Goal: Task Accomplishment & Management: Use online tool/utility

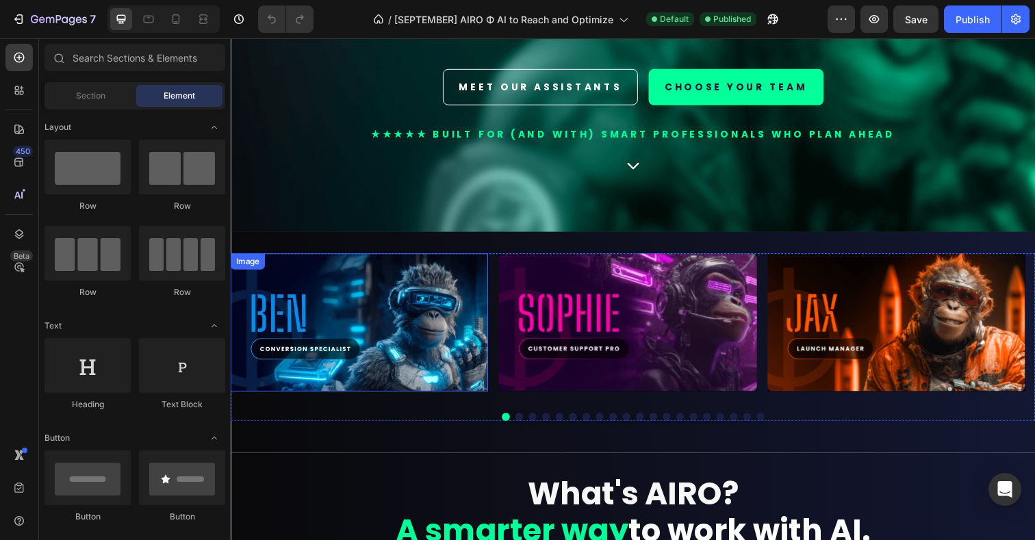
scroll to position [278, 0]
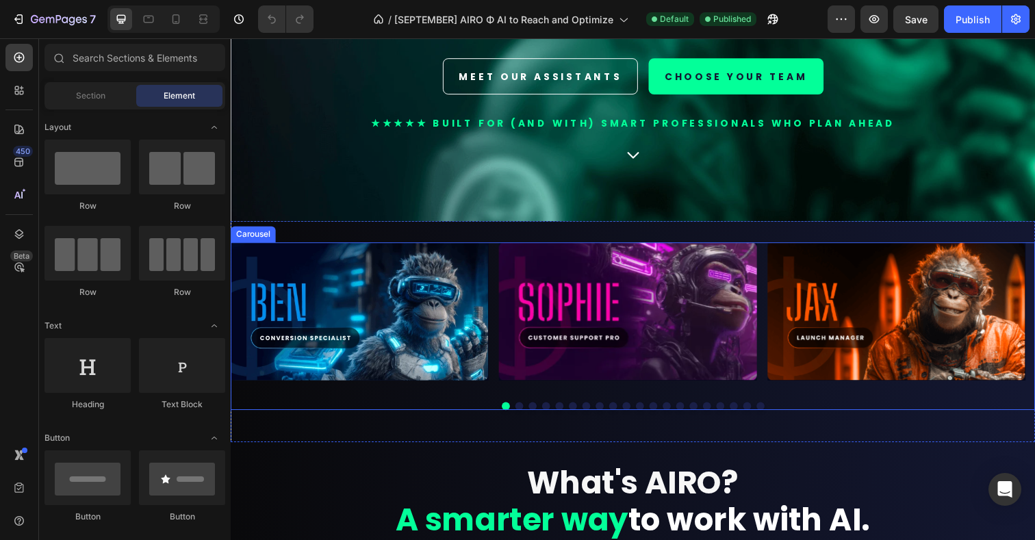
click at [334, 418] on div at bounding box center [642, 414] width 822 height 8
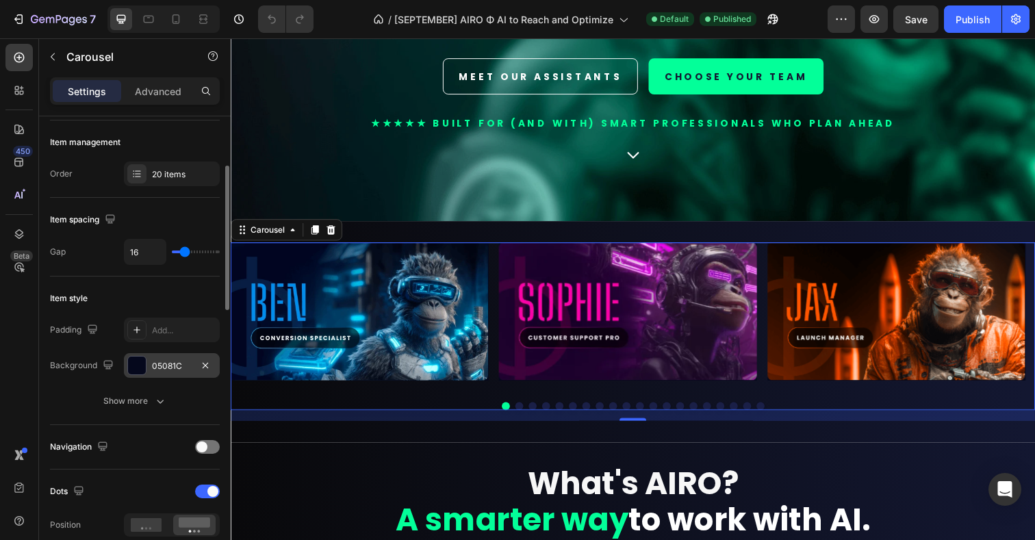
scroll to position [132, 0]
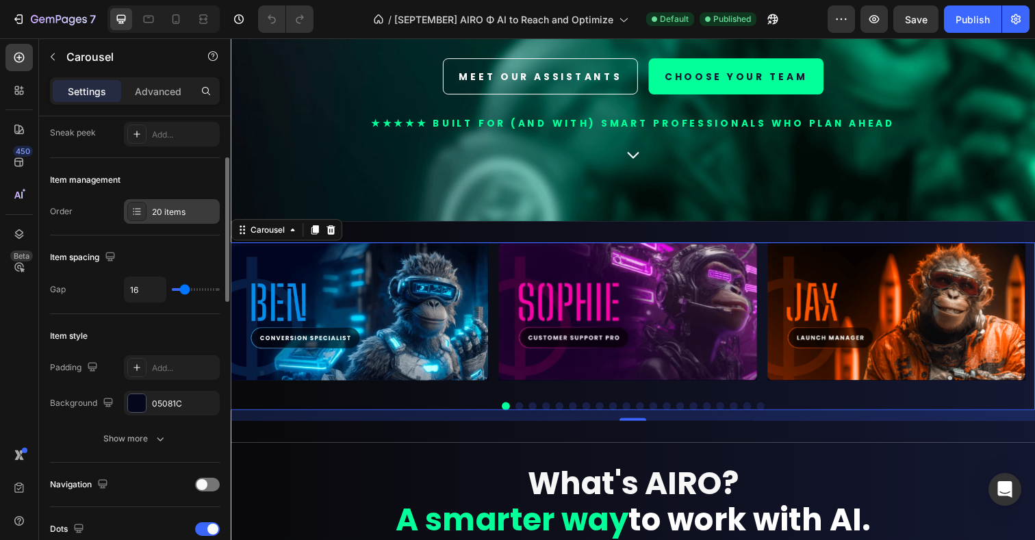
click at [185, 211] on div "20 items" at bounding box center [184, 212] width 64 height 12
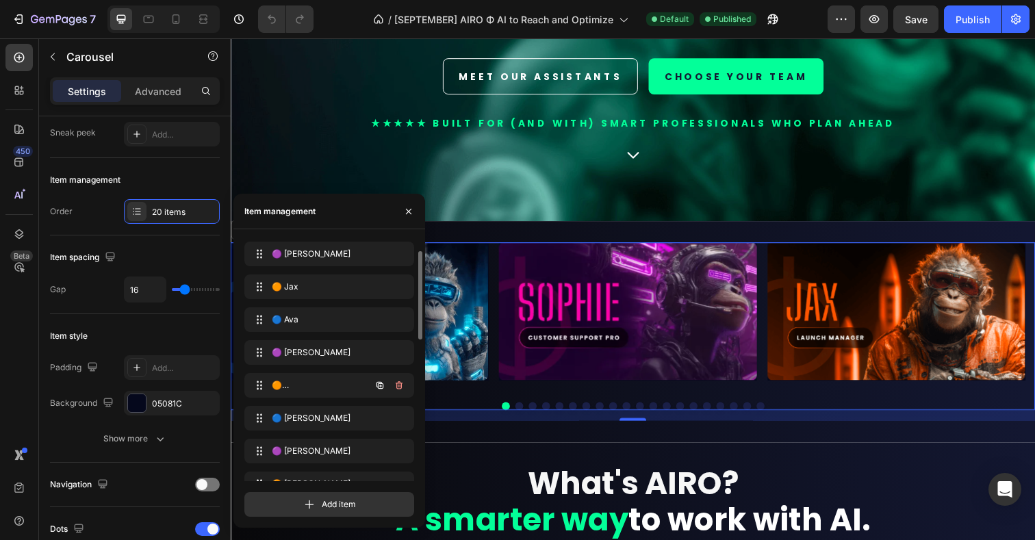
scroll to position [51, 0]
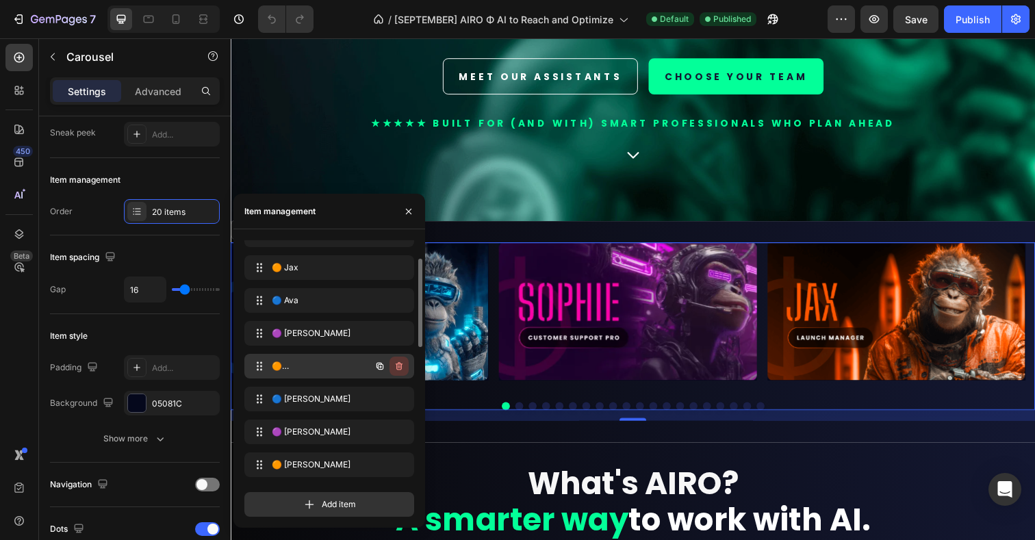
click at [401, 364] on icon "button" at bounding box center [399, 366] width 7 height 8
click at [394, 366] on div "Delete" at bounding box center [389, 366] width 25 height 12
click at [396, 366] on icon "button" at bounding box center [399, 366] width 7 height 8
click at [399, 366] on div "Delete" at bounding box center [389, 366] width 25 height 12
click at [399, 366] on icon "button" at bounding box center [399, 366] width 11 height 11
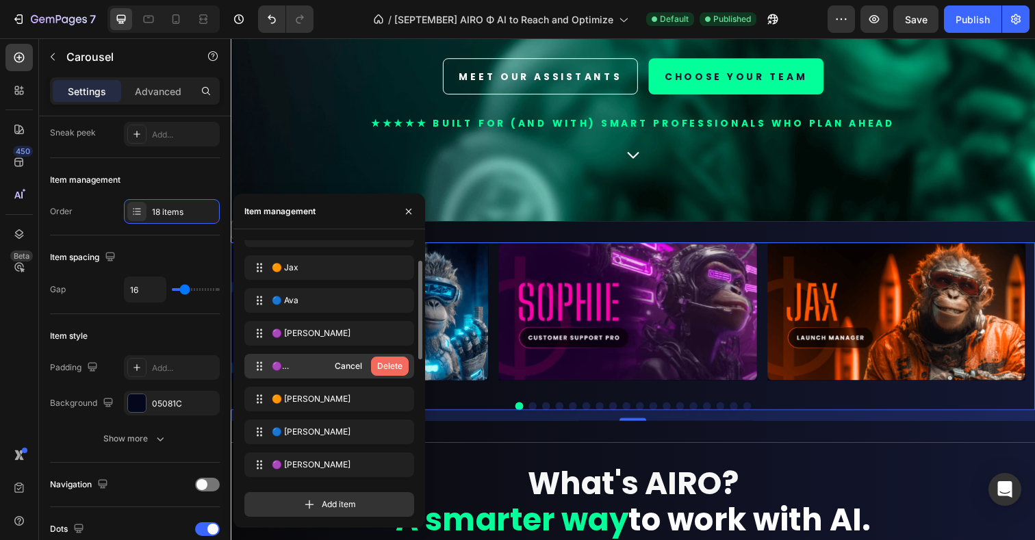
click at [398, 365] on div "Delete" at bounding box center [389, 366] width 25 height 12
click at [400, 401] on icon "button" at bounding box center [399, 399] width 11 height 11
click at [400, 399] on div "Delete" at bounding box center [389, 399] width 25 height 12
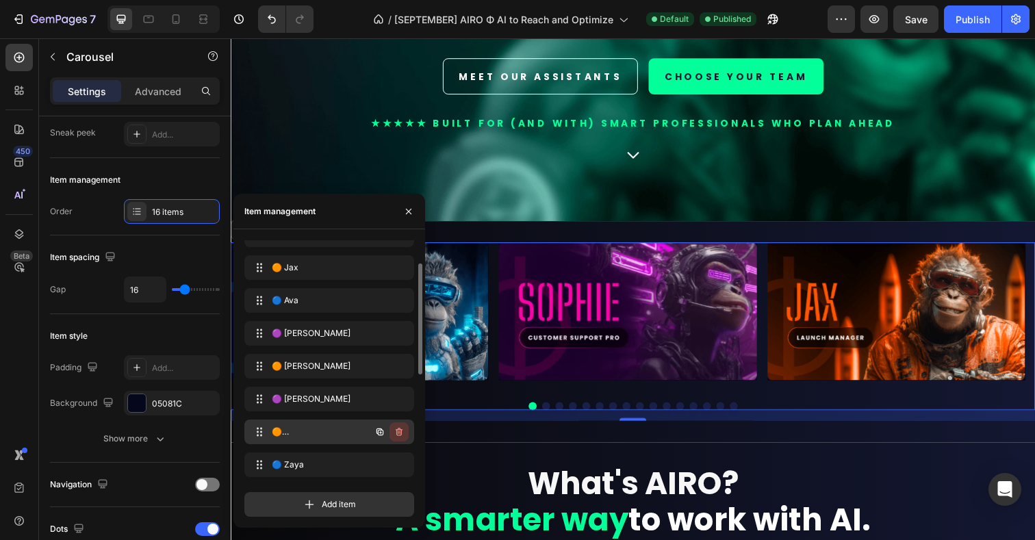
click at [404, 436] on icon "button" at bounding box center [399, 432] width 11 height 11
click at [401, 435] on div "Delete" at bounding box center [389, 432] width 25 height 12
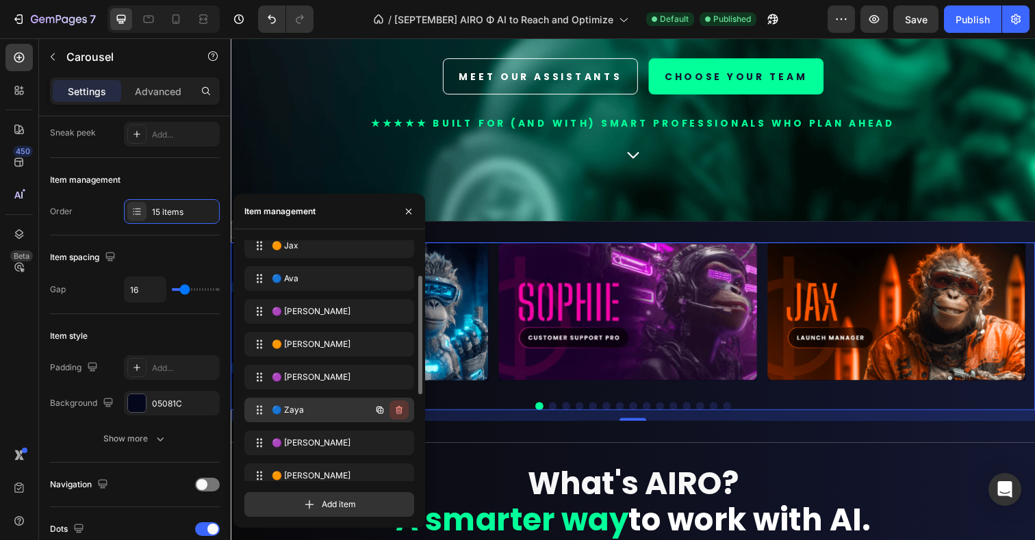
click at [401, 414] on icon "button" at bounding box center [399, 410] width 11 height 11
click at [401, 412] on div "Delete" at bounding box center [389, 410] width 25 height 12
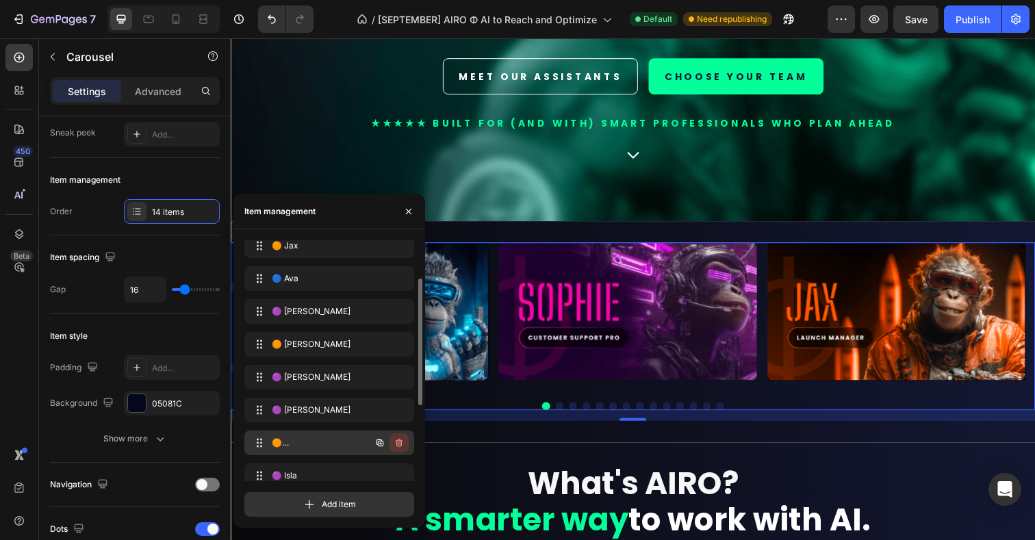
click at [399, 445] on icon "button" at bounding box center [399, 443] width 11 height 11
click at [396, 442] on div "Delete" at bounding box center [389, 443] width 25 height 12
click at [399, 444] on icon "button" at bounding box center [398, 443] width 1 height 3
click at [399, 440] on div "Delete" at bounding box center [389, 443] width 25 height 12
click at [401, 442] on icon "button" at bounding box center [399, 443] width 7 height 8
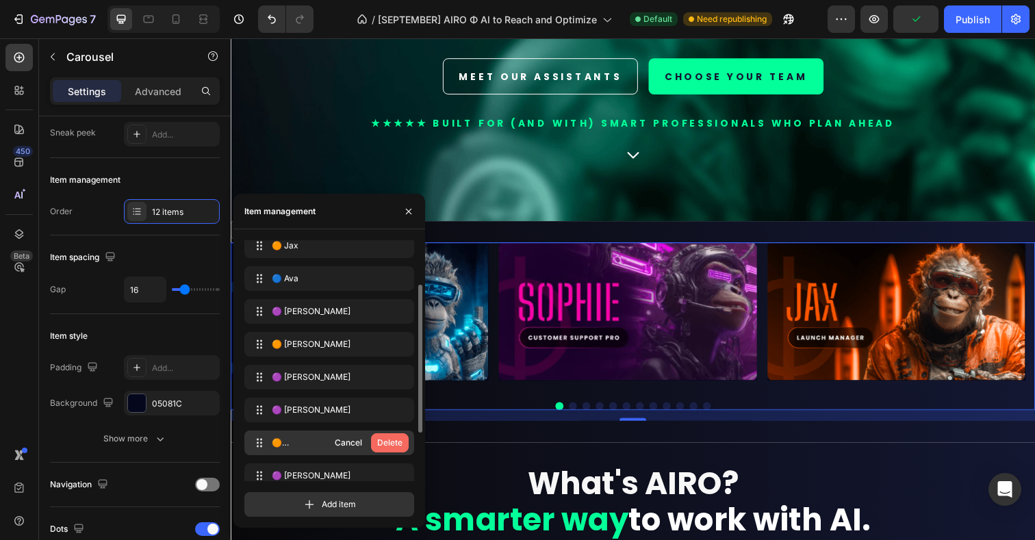
click at [396, 440] on div "Delete" at bounding box center [389, 443] width 25 height 12
click at [400, 472] on icon "button" at bounding box center [399, 476] width 7 height 8
click at [391, 475] on div "Delete" at bounding box center [389, 476] width 25 height 12
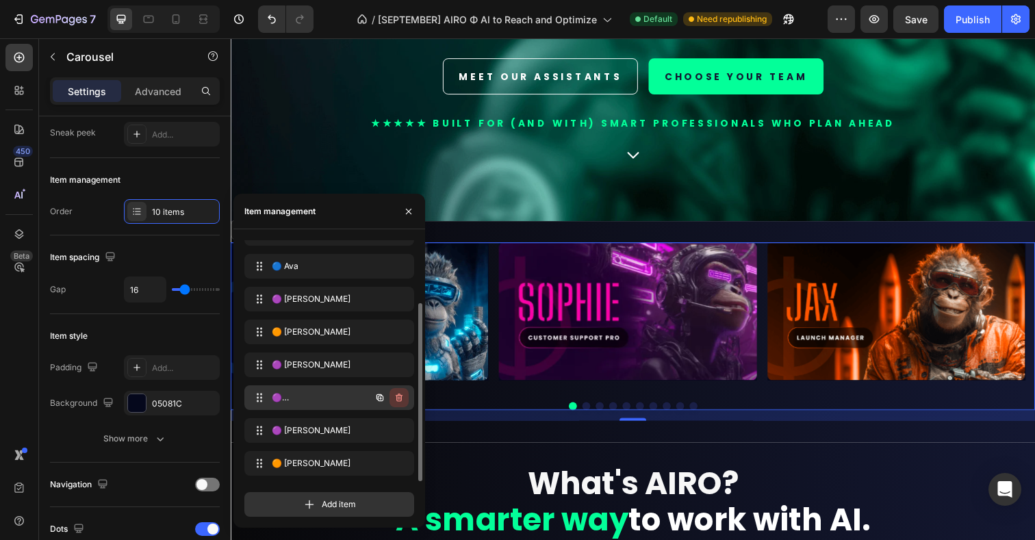
click at [401, 399] on icon "button" at bounding box center [399, 398] width 7 height 8
click at [396, 399] on div "Delete" at bounding box center [389, 398] width 25 height 12
click at [396, 396] on icon "button" at bounding box center [399, 398] width 7 height 8
click at [396, 396] on div "Delete" at bounding box center [389, 398] width 25 height 12
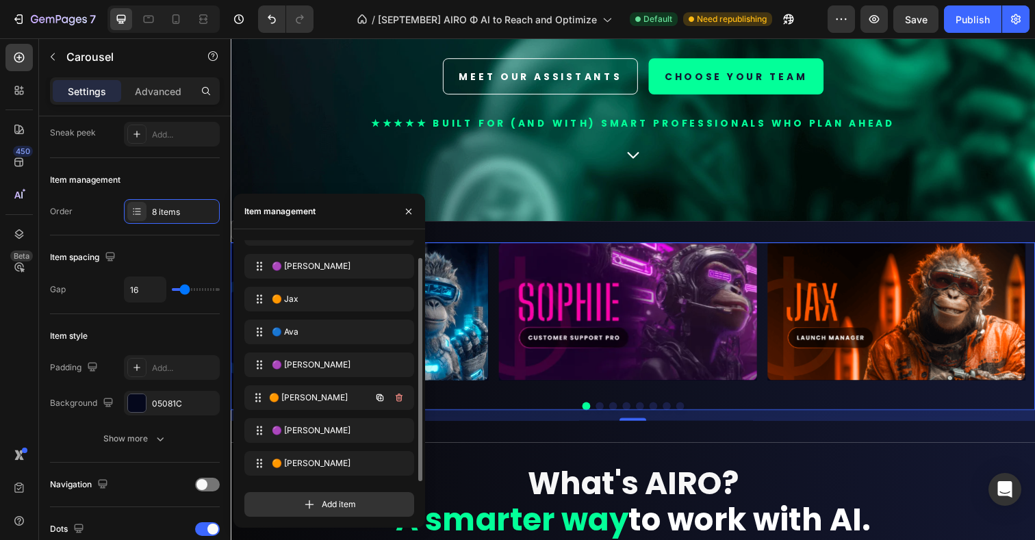
click at [396, 396] on div "🟠 Maya 🟠 Maya" at bounding box center [329, 398] width 170 height 25
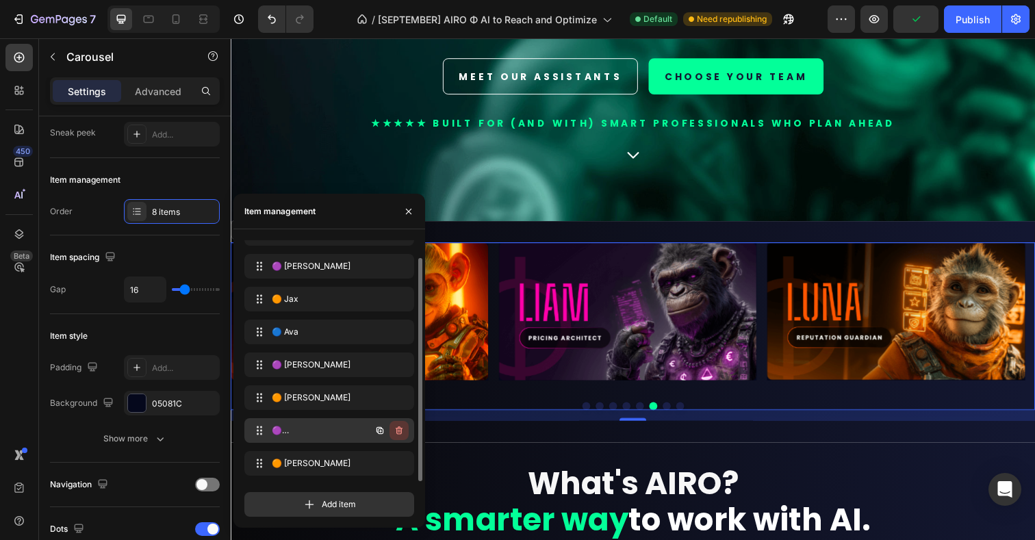
click at [397, 435] on icon "button" at bounding box center [399, 430] width 11 height 11
click at [397, 437] on button "Delete" at bounding box center [390, 430] width 38 height 19
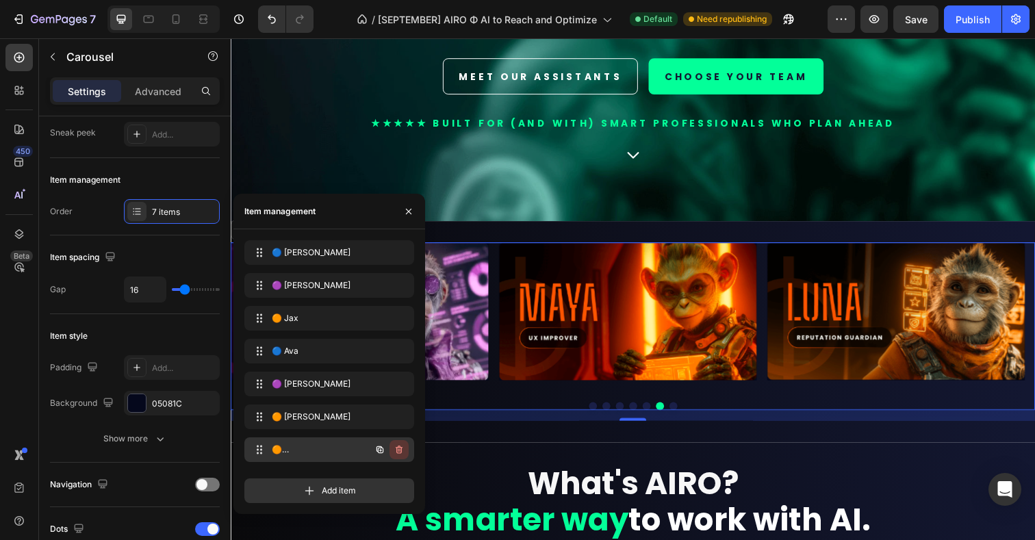
scroll to position [0, 0]
click at [405, 453] on button "button" at bounding box center [399, 449] width 19 height 19
click at [399, 451] on div "Delete" at bounding box center [389, 450] width 25 height 12
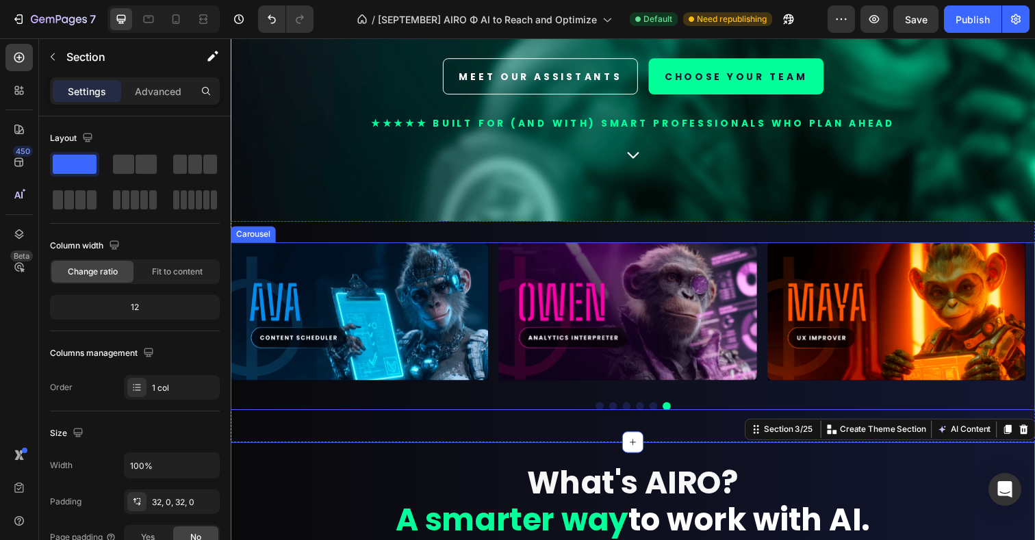
click at [603, 418] on button "Dot" at bounding box center [607, 414] width 8 height 8
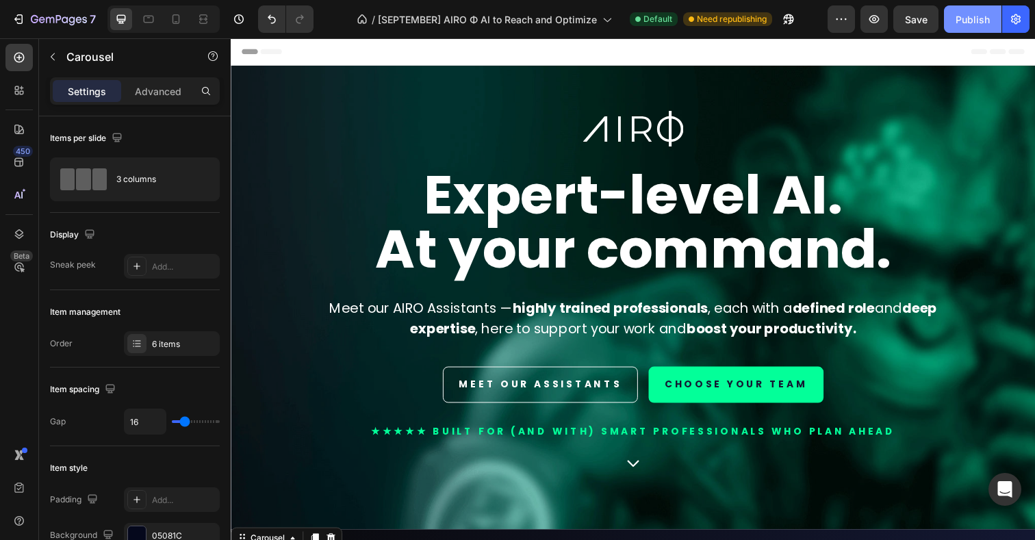
click at [981, 27] on button "Publish" at bounding box center [973, 18] width 58 height 27
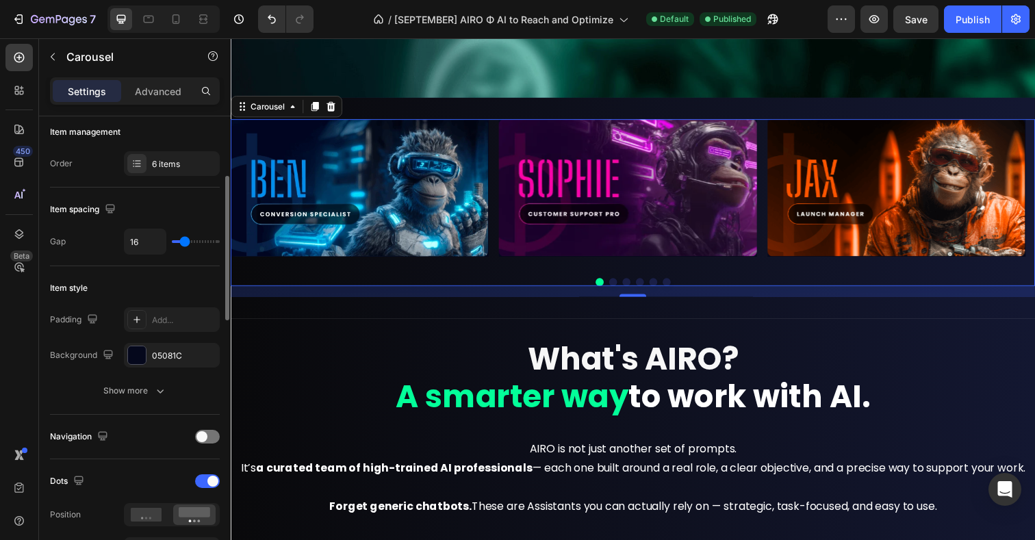
scroll to position [183, 0]
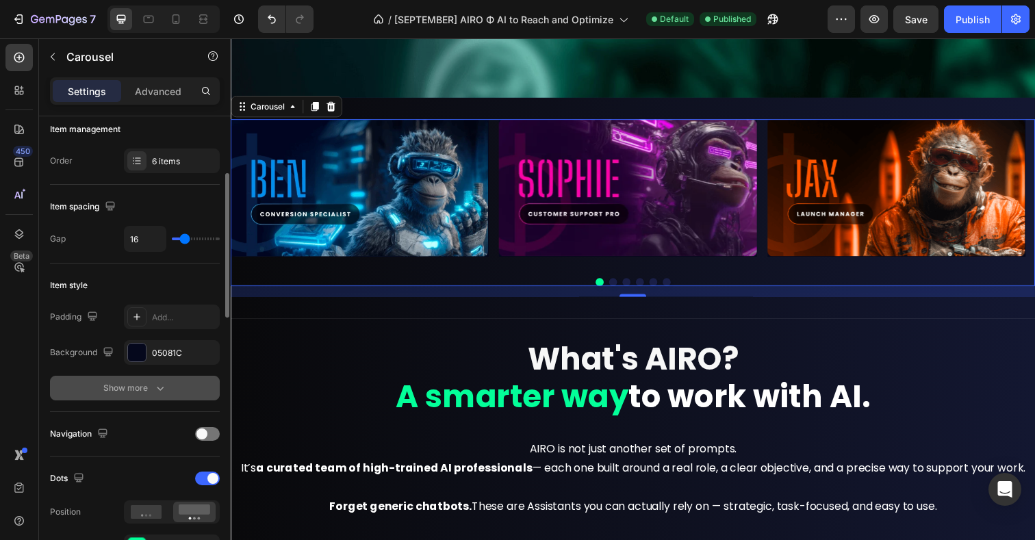
click at [155, 394] on icon "button" at bounding box center [160, 388] width 14 height 14
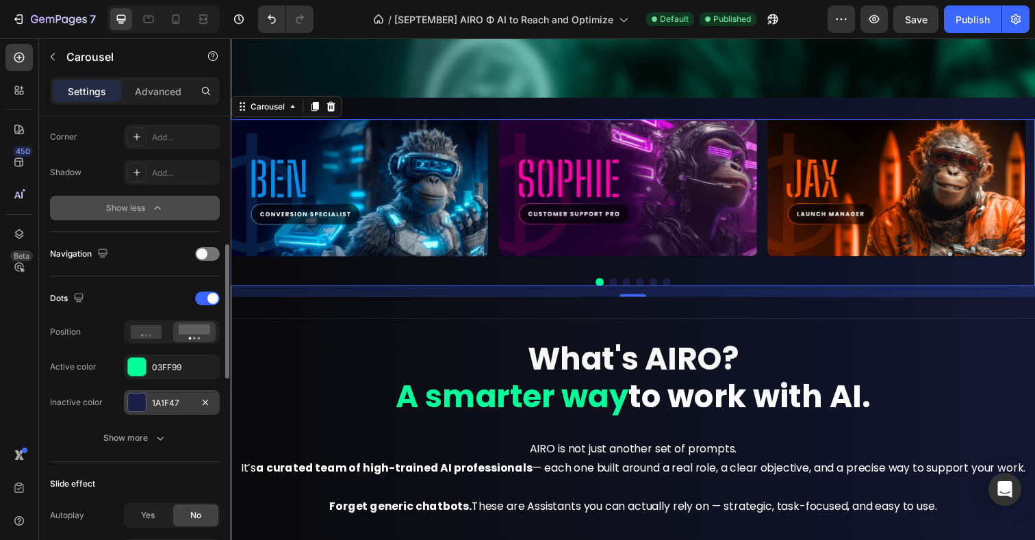
scroll to position [487, 0]
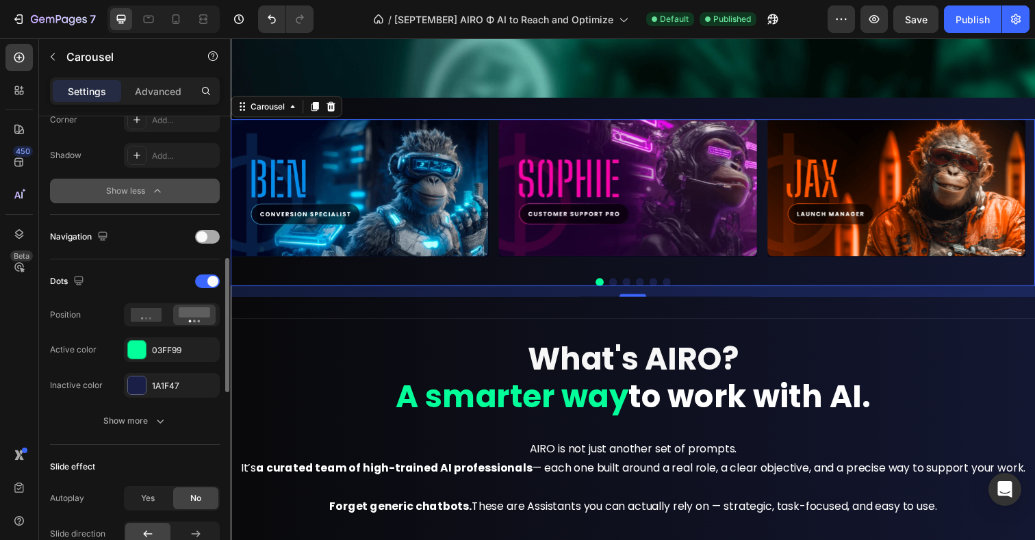
click at [207, 236] on div at bounding box center [207, 237] width 25 height 14
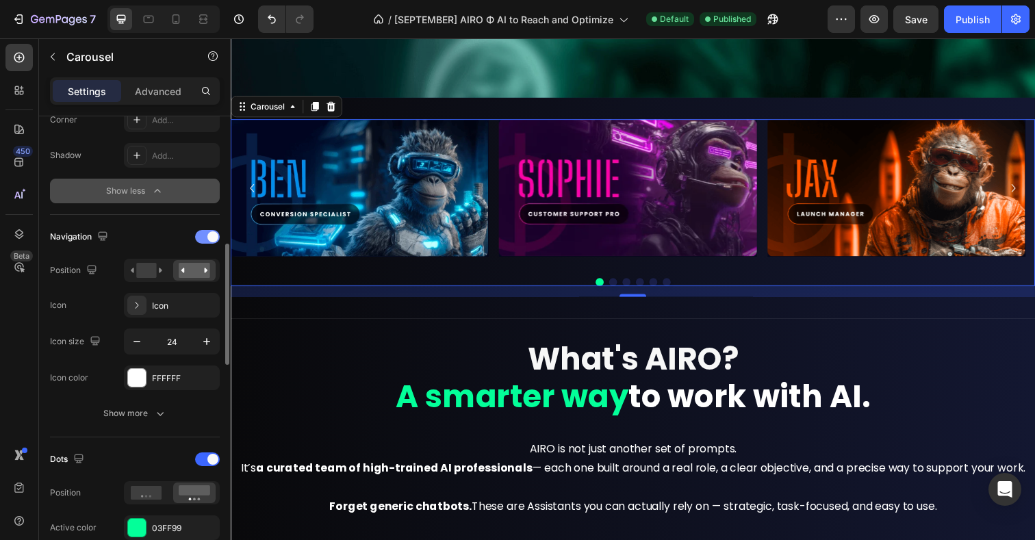
click at [207, 236] on span at bounding box center [212, 236] width 11 height 11
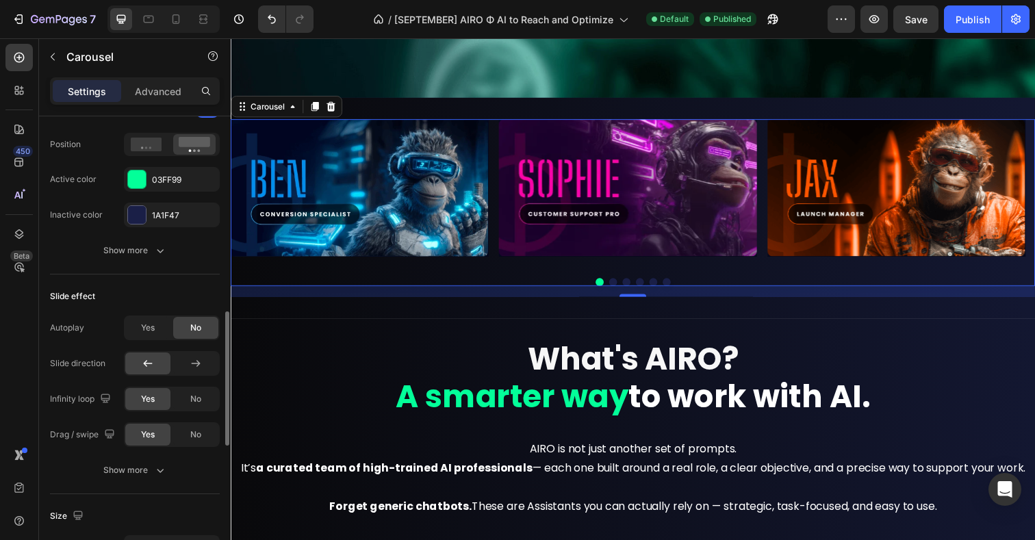
scroll to position [660, 0]
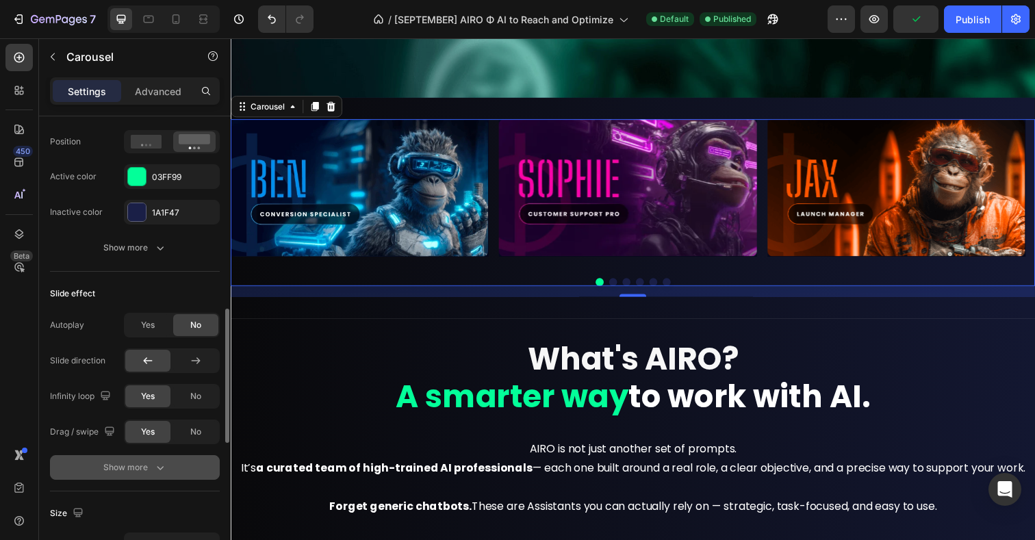
click at [133, 468] on div "Show more" at bounding box center [135, 468] width 64 height 14
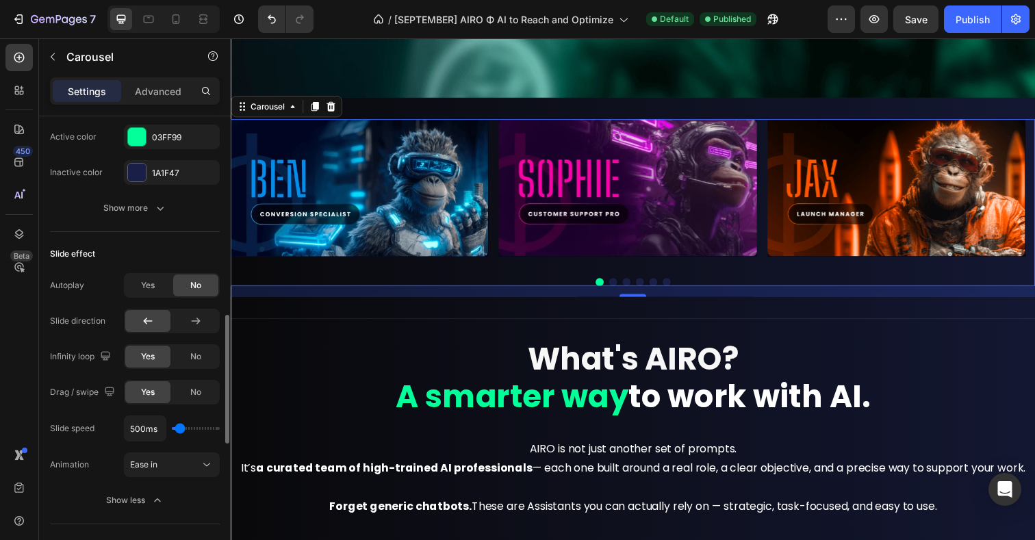
scroll to position [767, 0]
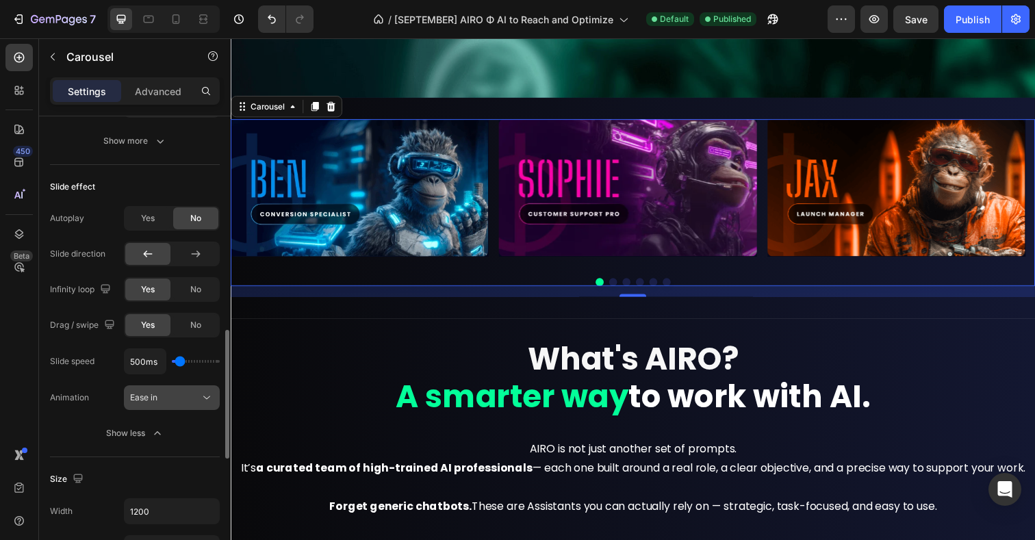
click at [163, 406] on button "Ease in" at bounding box center [172, 398] width 96 height 25
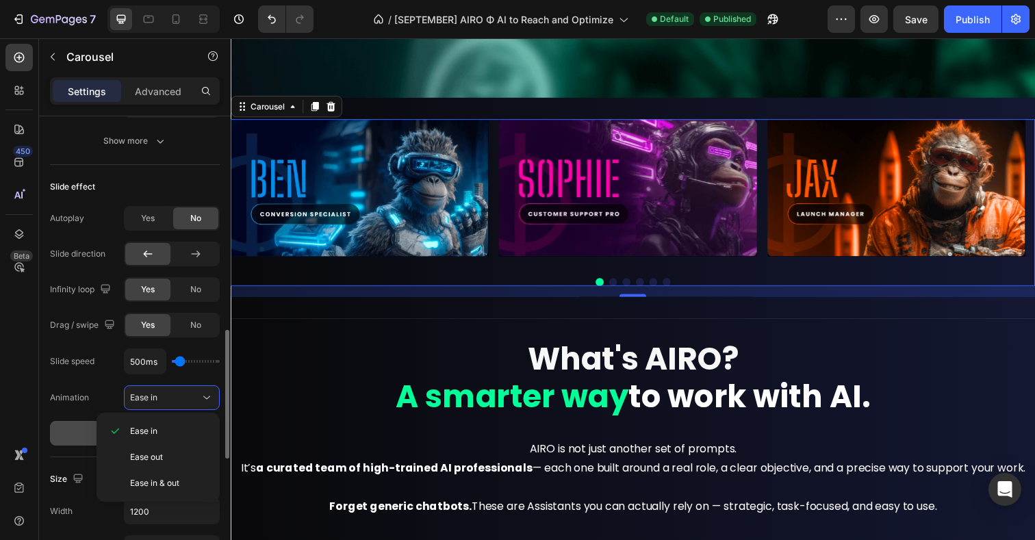
click at [63, 433] on button "Show less" at bounding box center [135, 433] width 170 height 25
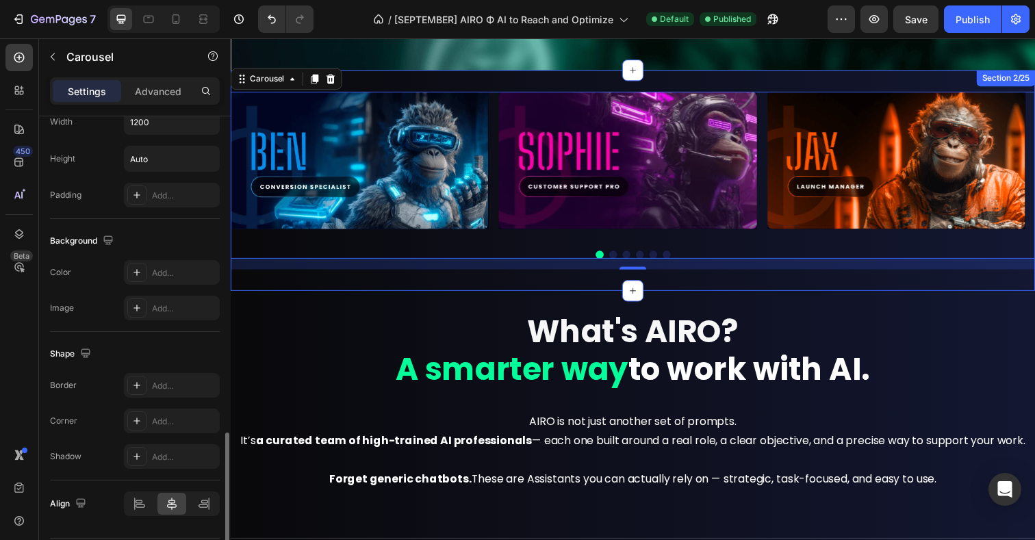
scroll to position [469, 0]
